Goal: Find specific page/section: Find specific page/section

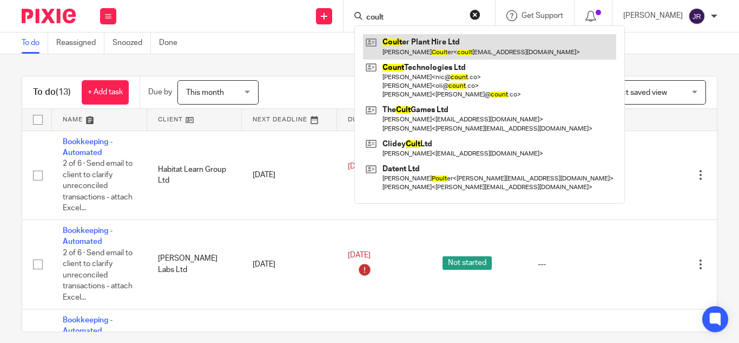
type input "coult"
click at [422, 40] on link at bounding box center [489, 46] width 253 height 25
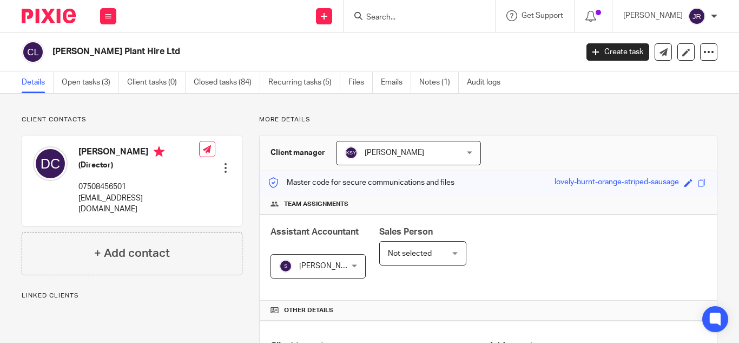
scroll to position [289, 0]
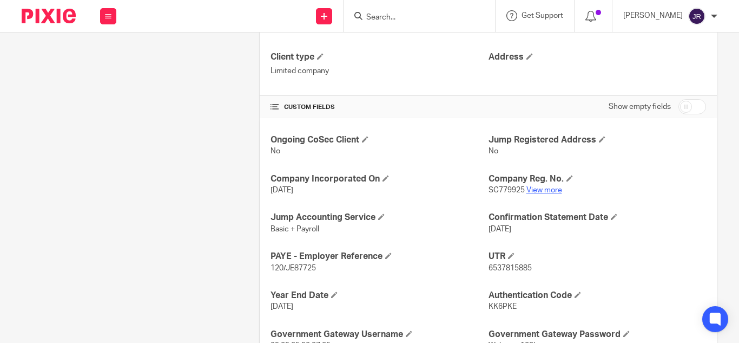
click at [545, 191] on link "View more" at bounding box center [545, 190] width 36 height 8
